Goal: Information Seeking & Learning: Learn about a topic

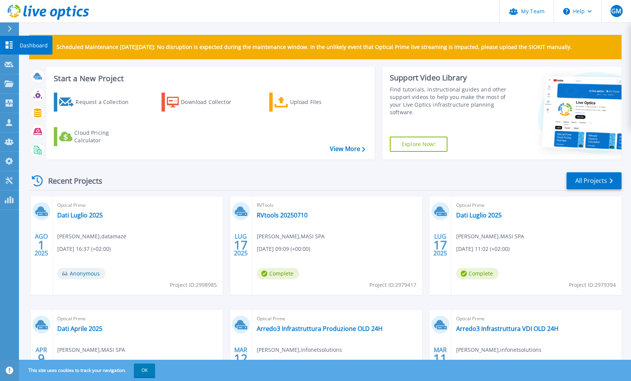
click at [5, 45] on icon at bounding box center [9, 44] width 9 height 7
click at [8, 29] on icon at bounding box center [10, 29] width 4 height 6
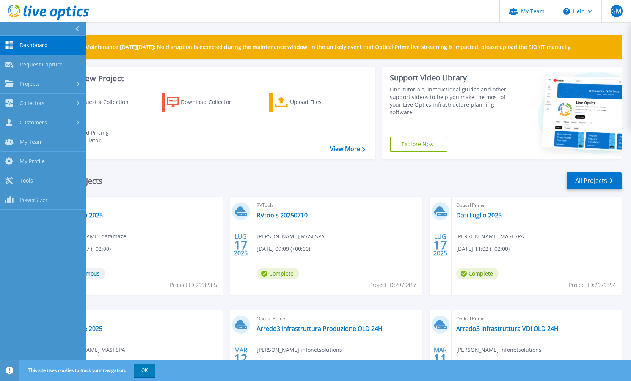
click at [32, 47] on span "Dashboard" at bounding box center [34, 45] width 28 height 7
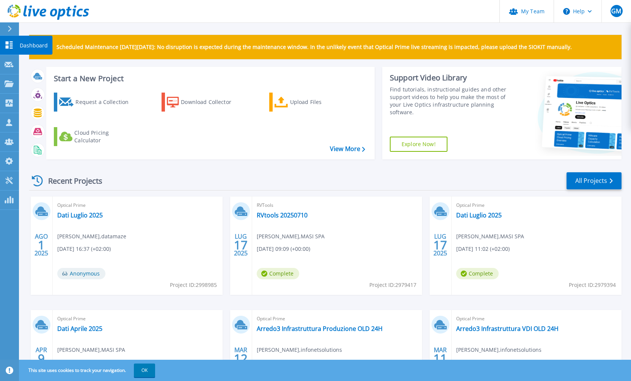
click at [9, 41] on icon at bounding box center [9, 44] width 9 height 7
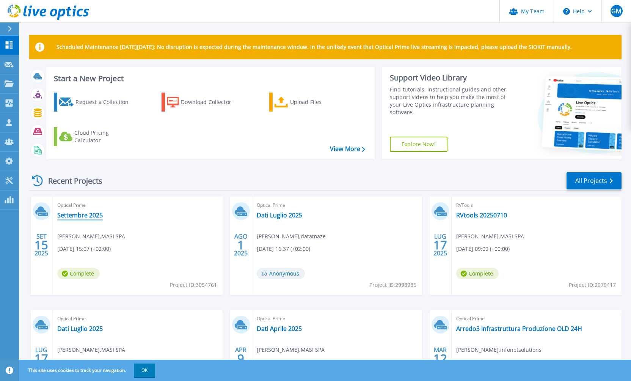
click at [83, 214] on link "Settembre 2025" at bounding box center [79, 215] width 45 height 8
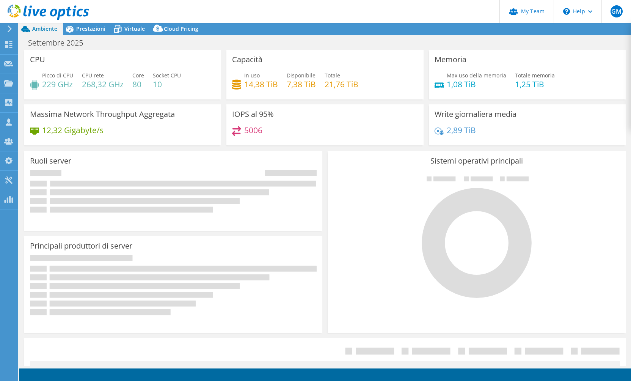
select select "USD"
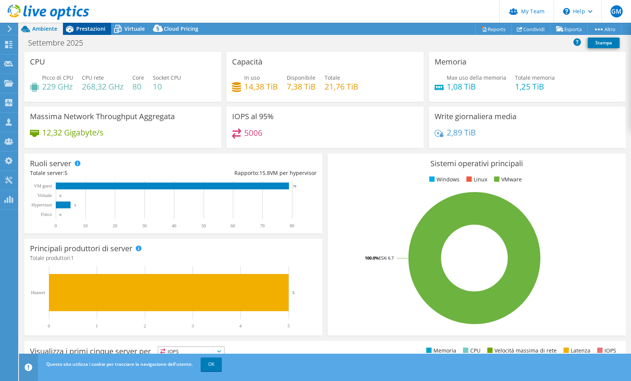
click at [98, 32] on div "Prestazioni" at bounding box center [87, 29] width 48 height 12
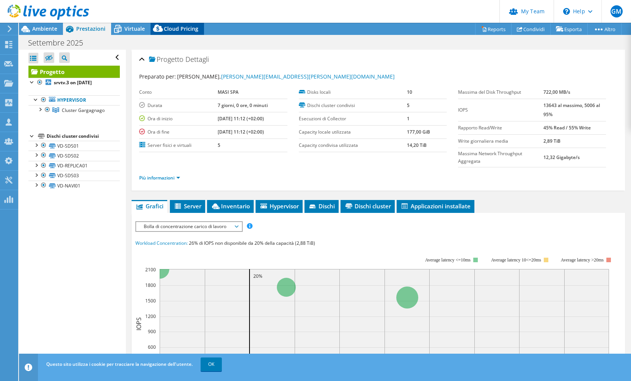
click at [159, 32] on icon at bounding box center [157, 29] width 15 height 15
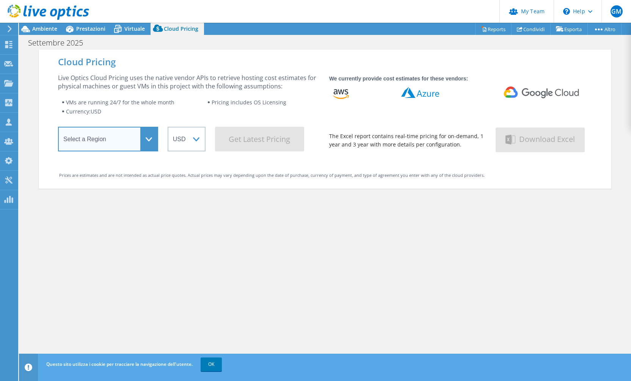
click at [146, 135] on select "Select a Region [GEOGRAPHIC_DATA] ([GEOGRAPHIC_DATA]) [GEOGRAPHIC_DATA] ([GEOGR…" at bounding box center [108, 139] width 100 height 25
select select "EUFrankfurt"
click at [58, 129] on select "Select a Region [GEOGRAPHIC_DATA] ([GEOGRAPHIC_DATA]) [GEOGRAPHIC_DATA] ([GEOGR…" at bounding box center [108, 139] width 100 height 25
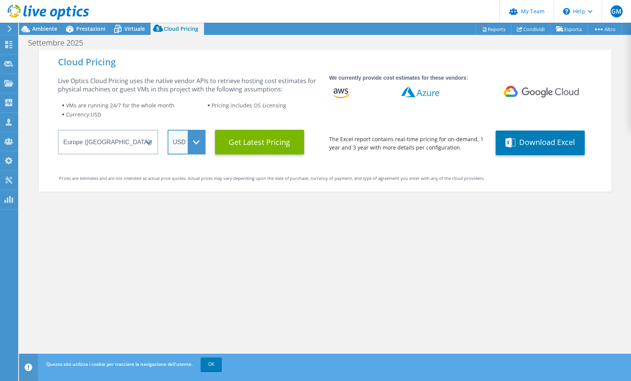
click at [185, 143] on select "ARS AUD BRL CAD CHF CLP CNY DKK EUR GBP HKD HUF INR JPY MXN MYR NOK NZD PEN SEK…" at bounding box center [187, 142] width 38 height 25
click at [168, 130] on select "ARS AUD BRL CAD CHF CLP CNY DKK EUR GBP HKD HUF INR JPY MXN MYR NOK NZD PEN SEK…" at bounding box center [187, 142] width 38 height 25
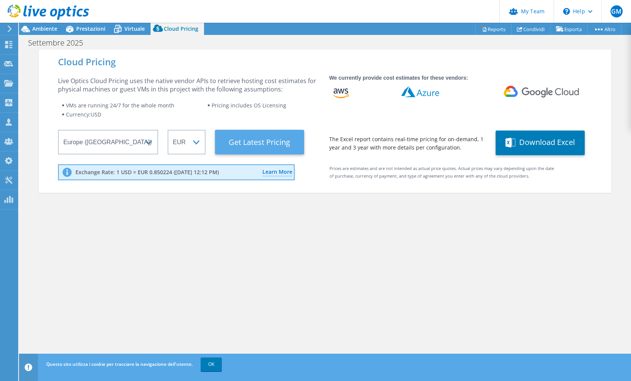
click at [243, 140] on Latest "Get Latest Pricing" at bounding box center [259, 142] width 89 height 25
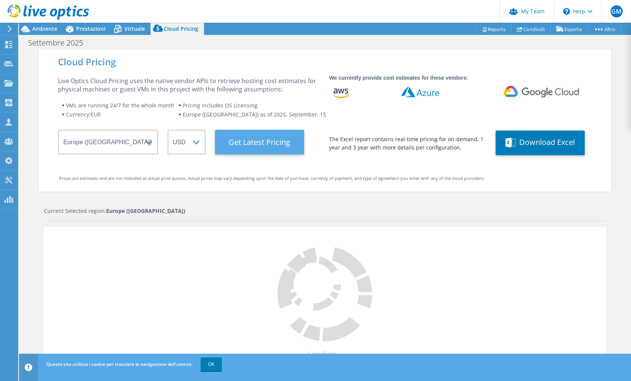
select select "EUR"
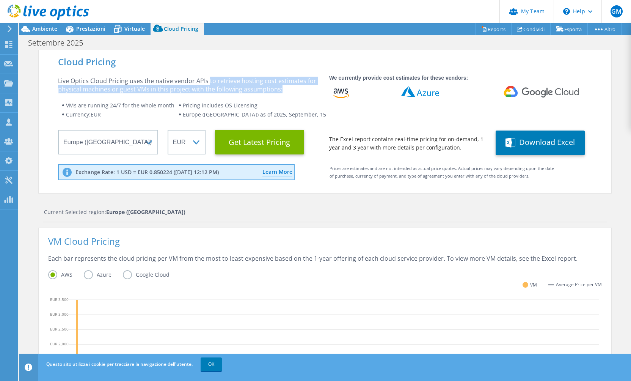
drag, startPoint x: 208, startPoint y: 80, endPoint x: 276, endPoint y: 86, distance: 68.1
click at [278, 85] on div "Live Optics Cloud Pricing uses the native vendor APIs to retrieve hosting cost …" at bounding box center [189, 85] width 262 height 17
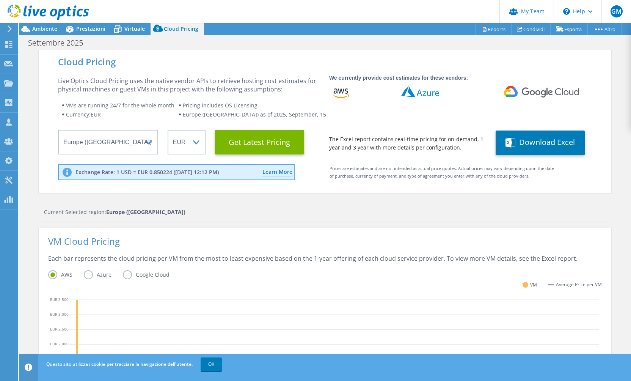
click at [241, 99] on div "Live Optics Cloud Pricing uses the native vendor APIs to retrieve hosting cost …" at bounding box center [189, 116] width 262 height 78
drag, startPoint x: 232, startPoint y: 105, endPoint x: 244, endPoint y: 108, distance: 11.8
click at [244, 108] on span "Pricing includes OS Licensing" at bounding box center [220, 105] width 75 height 7
click at [219, 107] on span "Pricing includes OS Licensing" at bounding box center [220, 105] width 75 height 7
drag, startPoint x: 214, startPoint y: 106, endPoint x: 259, endPoint y: 105, distance: 45.1
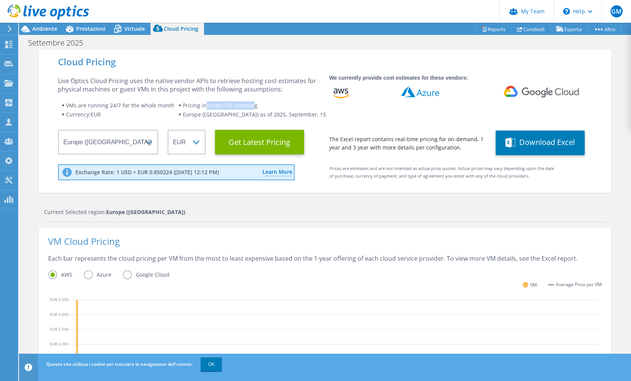
click at [257, 105] on span "Pricing includes OS Licensing" at bounding box center [220, 105] width 75 height 7
drag, startPoint x: 260, startPoint y: 107, endPoint x: 249, endPoint y: 108, distance: 10.7
click at [257, 107] on span "Pricing includes OS Licensing" at bounding box center [220, 105] width 75 height 7
drag, startPoint x: 211, startPoint y: 116, endPoint x: 285, endPoint y: 114, distance: 73.9
click at [284, 114] on span "Europe ([GEOGRAPHIC_DATA]) as of 2025, September, 15" at bounding box center [254, 114] width 143 height 7
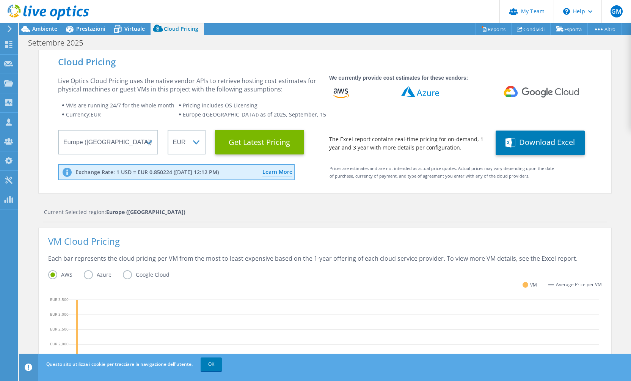
drag, startPoint x: 292, startPoint y: 114, endPoint x: 335, endPoint y: 129, distance: 45.0
click at [292, 114] on span "Europe ([GEOGRAPHIC_DATA]) as of 2025, September, 15" at bounding box center [254, 114] width 143 height 7
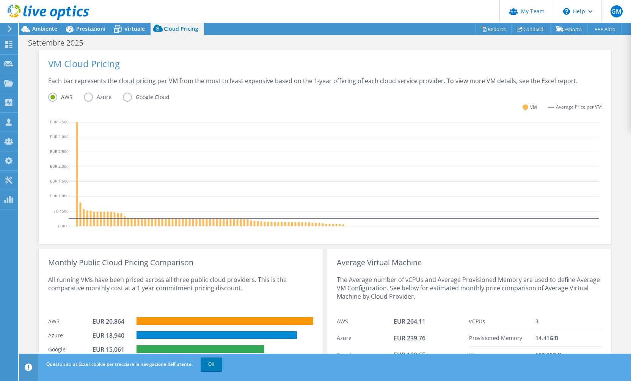
scroll to position [202, 0]
